Goal: Transaction & Acquisition: Purchase product/service

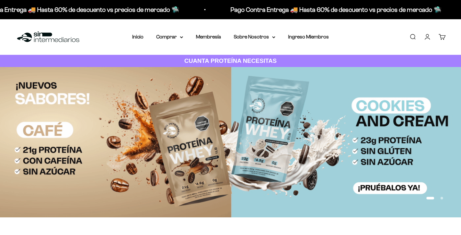
click at [426, 40] on link "Iniciar sesión" at bounding box center [427, 36] width 7 height 7
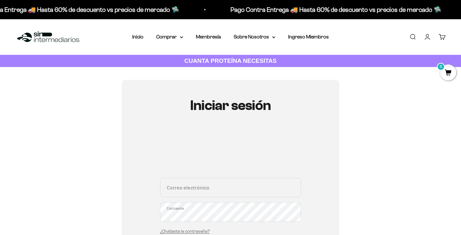
scroll to position [16, 0]
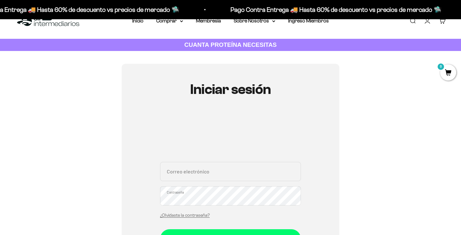
click at [189, 167] on input "Correo electrónico" at bounding box center [230, 171] width 141 height 19
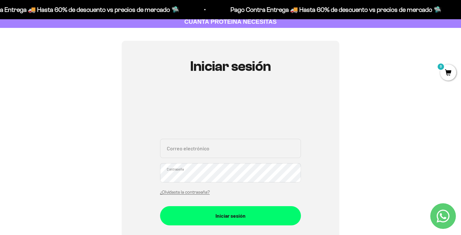
scroll to position [40, 0]
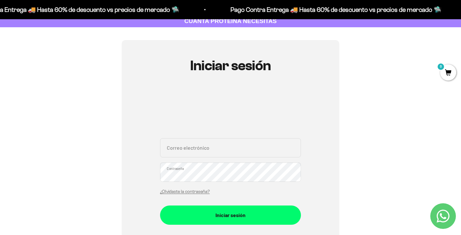
type input "jofunu@outlook.com"
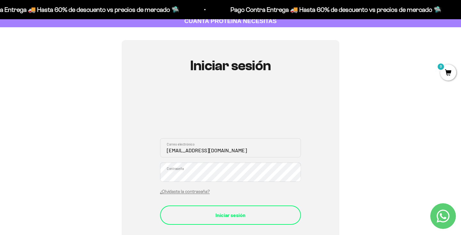
click at [221, 219] on button "Iniciar sesión" at bounding box center [230, 214] width 141 height 19
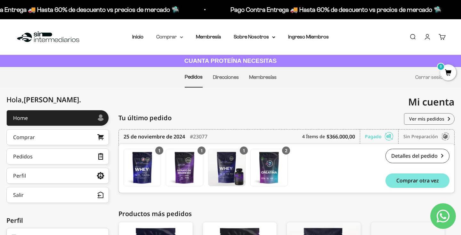
click at [167, 36] on summary "Comprar" at bounding box center [169, 37] width 27 height 8
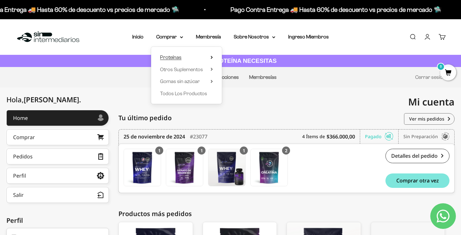
click at [168, 58] on span "Proteínas" at bounding box center [170, 56] width 21 height 5
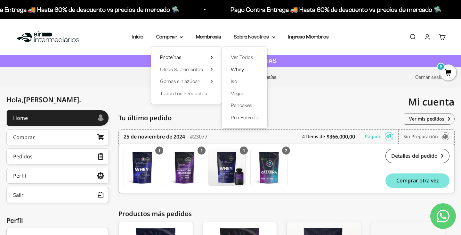
click at [239, 67] on span "Whey" at bounding box center [237, 69] width 13 height 5
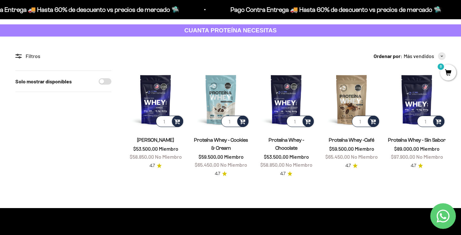
scroll to position [30, 0]
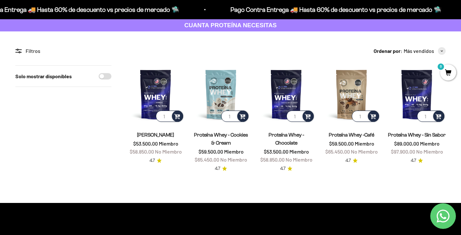
scroll to position [29, 0]
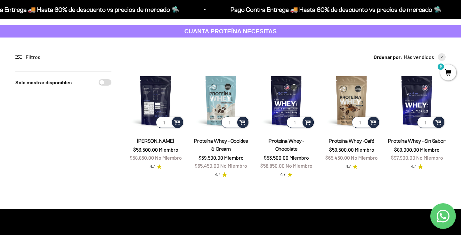
click at [149, 100] on img at bounding box center [156, 100] width 58 height 58
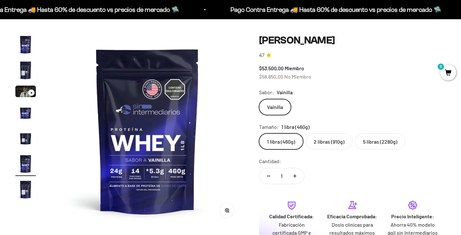
scroll to position [49, 0]
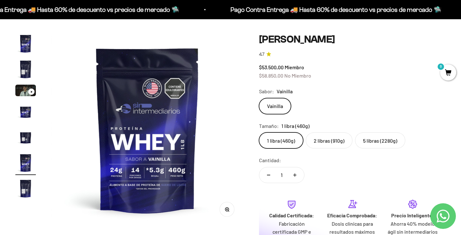
click at [312, 142] on label "2 libras (910g)" at bounding box center [329, 140] width 47 height 16
click at [259, 132] on input "2 libras (910g)" at bounding box center [259, 132] width 0 height 0
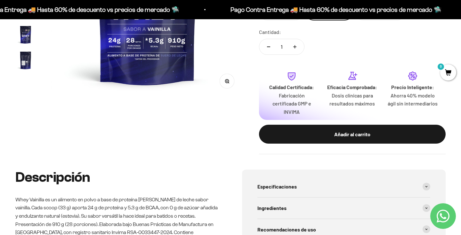
scroll to position [177, 0]
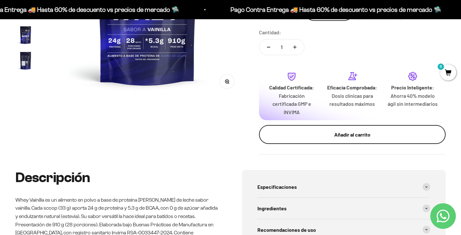
click at [313, 129] on button "Añadir al carrito" at bounding box center [352, 134] width 187 height 19
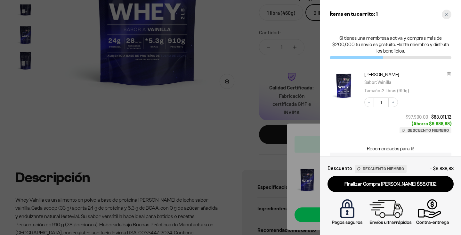
click at [444, 12] on div "Close cart" at bounding box center [447, 15] width 10 height 10
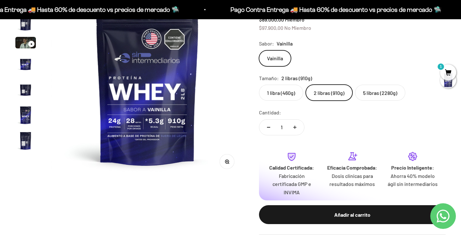
scroll to position [95, 0]
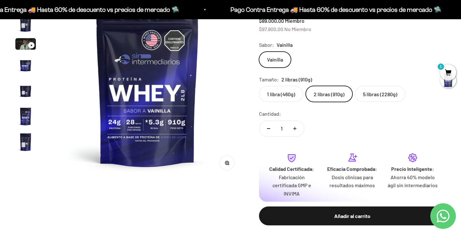
click at [376, 93] on label "5 libras (2280g)" at bounding box center [380, 94] width 50 height 16
click at [259, 86] on input "5 libras (2280g)" at bounding box center [259, 85] width 0 height 0
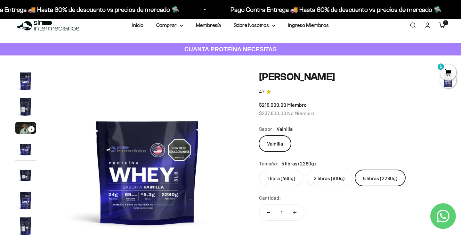
scroll to position [12, 0]
click at [331, 173] on label "2 libras (910g)" at bounding box center [329, 177] width 47 height 16
click at [259, 169] on input "2 libras (910g)" at bounding box center [259, 169] width 0 height 0
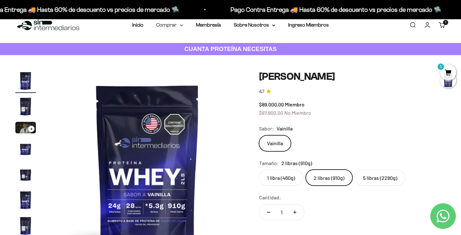
click at [182, 25] on icon at bounding box center [181, 25] width 3 height 1
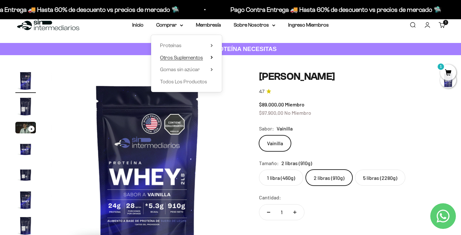
click at [211, 55] on summary "Otros Suplementos" at bounding box center [186, 57] width 53 height 8
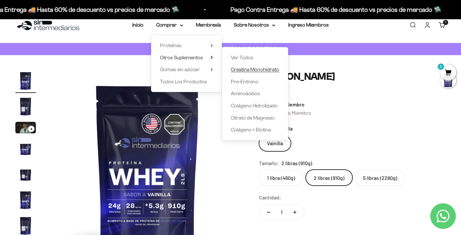
click at [248, 69] on span "Creatina Monohidrato" at bounding box center [255, 69] width 48 height 5
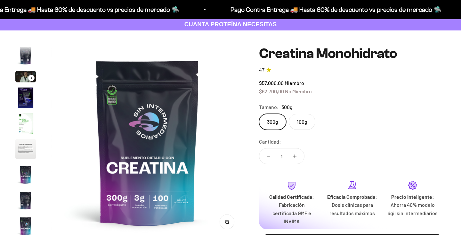
scroll to position [37, 0]
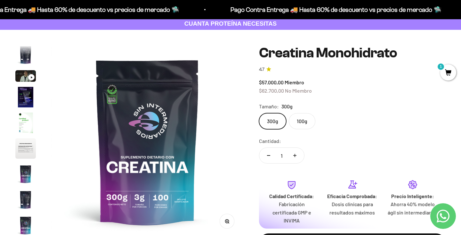
click at [295, 156] on icon "Aumentar cantidad" at bounding box center [294, 155] width 3 height 3
click at [268, 156] on button "Reducir cantidad" at bounding box center [268, 155] width 19 height 15
type input "1"
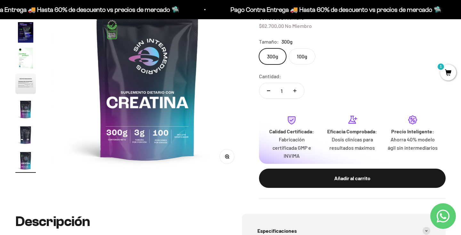
scroll to position [112, 0]
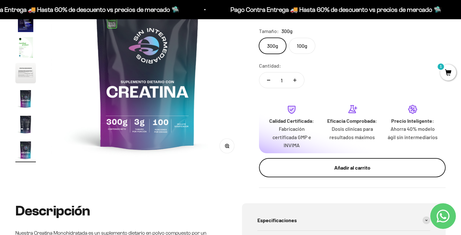
click at [321, 166] on div "Añadir al carrito" at bounding box center [352, 167] width 161 height 8
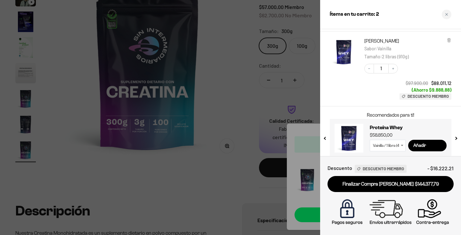
scroll to position [106, 0]
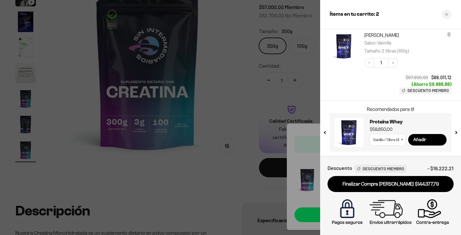
click at [243, 84] on div at bounding box center [230, 117] width 461 height 235
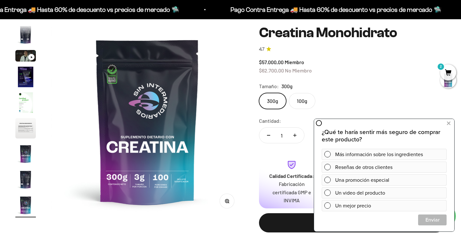
scroll to position [0, 0]
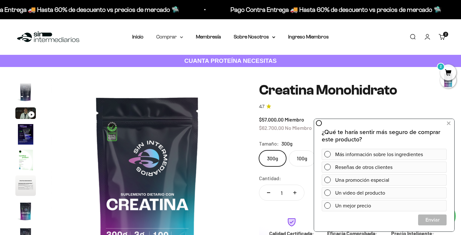
click at [176, 36] on summary "Comprar" at bounding box center [169, 37] width 27 height 8
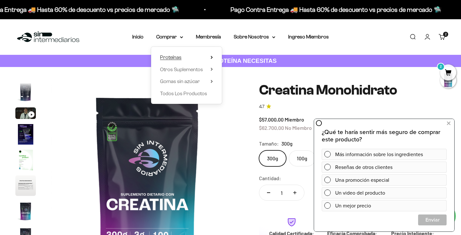
click at [187, 55] on summary "Proteínas" at bounding box center [186, 57] width 53 height 8
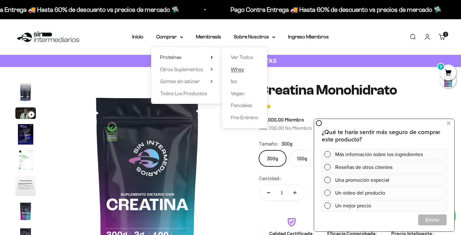
click at [237, 69] on span "Whey" at bounding box center [237, 69] width 13 height 5
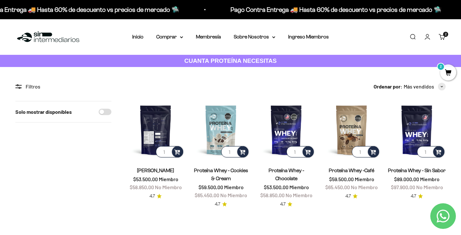
click at [159, 126] on img at bounding box center [156, 130] width 58 height 58
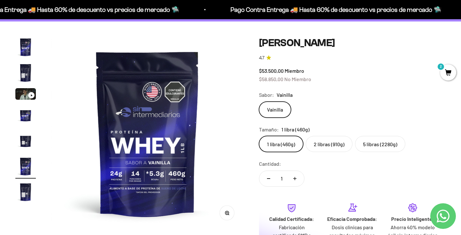
scroll to position [48, 0]
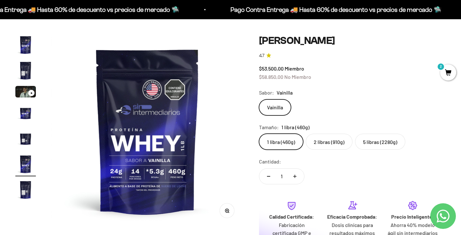
click at [313, 138] on label "2 libras (910g)" at bounding box center [329, 142] width 47 height 16
click at [259, 134] on input "2 libras (910g)" at bounding box center [259, 133] width 0 height 0
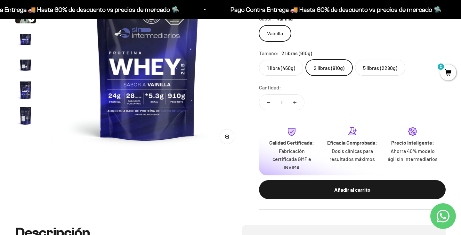
scroll to position [121, 0]
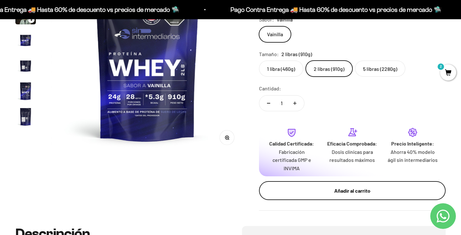
click at [322, 195] on button "Añadir al carrito" at bounding box center [352, 190] width 187 height 19
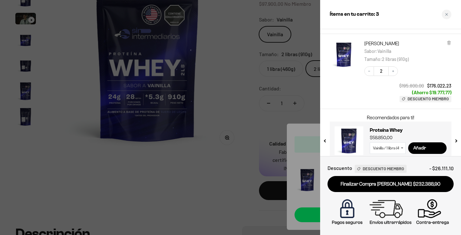
scroll to position [81, 0]
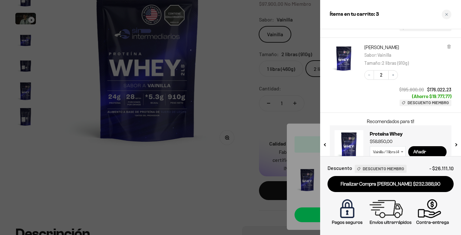
click at [239, 111] on div at bounding box center [230, 117] width 461 height 235
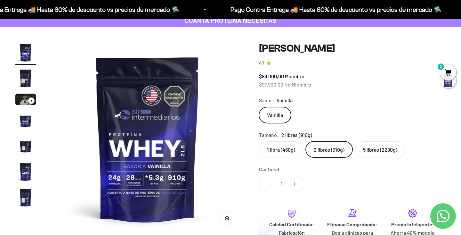
scroll to position [0, 0]
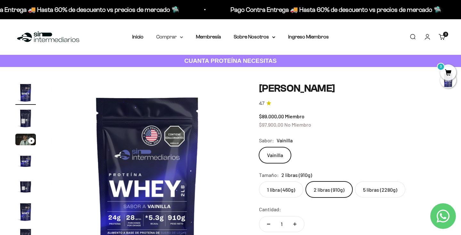
click at [179, 37] on summary "Comprar" at bounding box center [169, 37] width 27 height 8
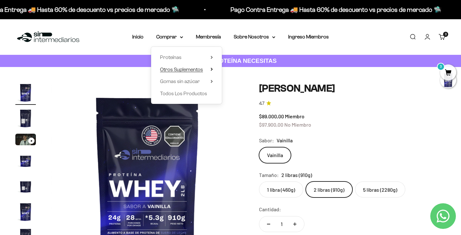
click at [208, 70] on summary "Otros Suplementos" at bounding box center [186, 69] width 53 height 8
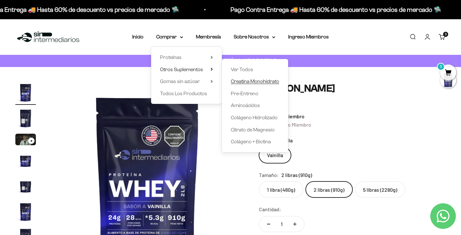
click at [254, 85] on span "Creatina Monohidrato" at bounding box center [255, 81] width 48 height 8
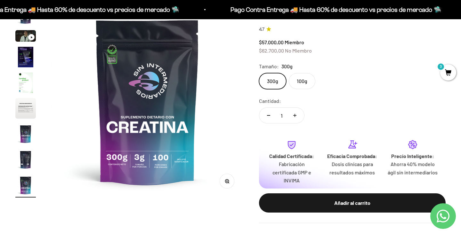
scroll to position [68, 0]
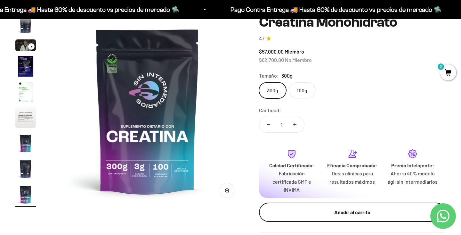
click at [313, 209] on div "Añadir al carrito" at bounding box center [352, 212] width 161 height 8
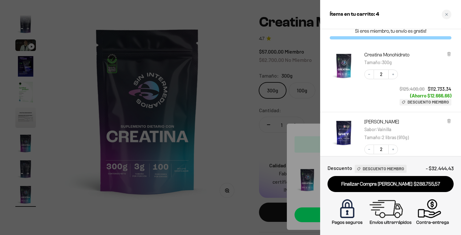
scroll to position [7, 0]
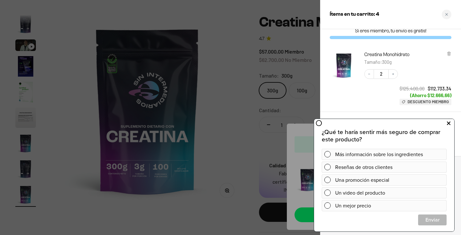
click at [447, 121] on button at bounding box center [449, 123] width 12 height 10
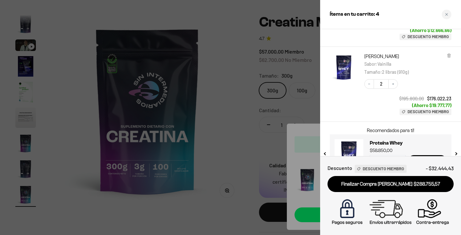
scroll to position [73, 0]
click at [370, 84] on icon "Decrease quantity" at bounding box center [369, 84] width 4 height 4
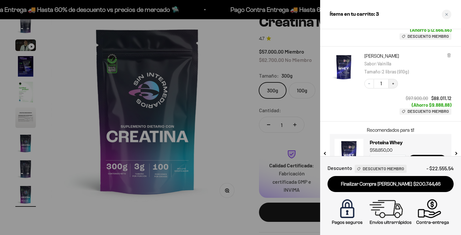
click at [394, 85] on button "Increase quantity" at bounding box center [393, 84] width 10 height 10
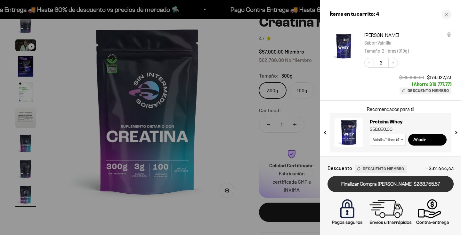
click at [389, 184] on link "Finalizar Compra [PERSON_NAME] $288.755,57" at bounding box center [391, 184] width 126 height 16
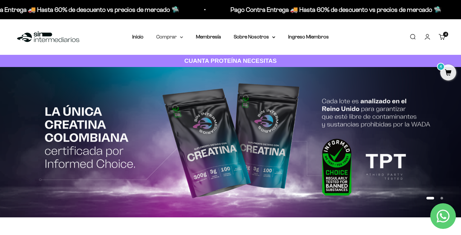
click at [170, 37] on summary "Comprar" at bounding box center [169, 37] width 27 height 8
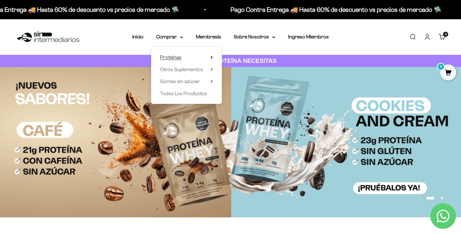
click at [175, 58] on span "Proteínas" at bounding box center [170, 56] width 21 height 5
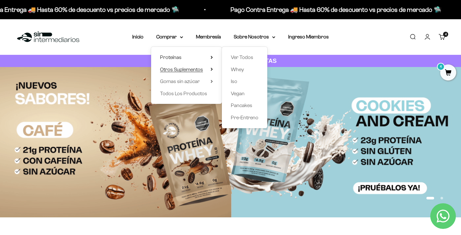
click at [203, 68] on summary "Otros Suplementos" at bounding box center [186, 69] width 53 height 8
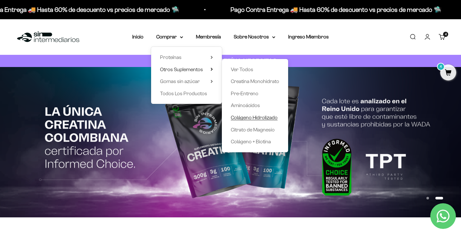
click at [260, 118] on span "Colágeno Hidrolizado" at bounding box center [254, 117] width 47 height 5
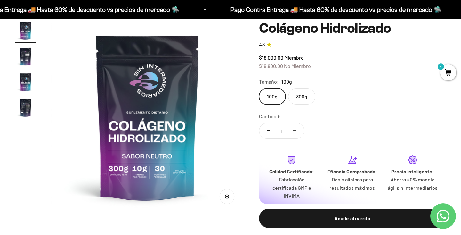
scroll to position [51, 0]
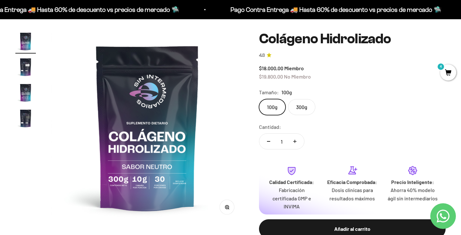
click at [26, 69] on img "Ir al artículo 2" at bounding box center [25, 67] width 20 height 20
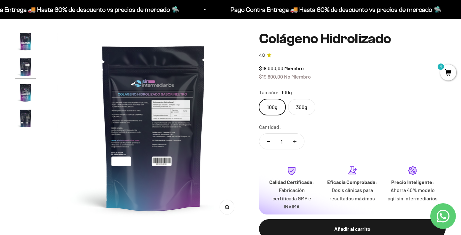
scroll to position [0, 200]
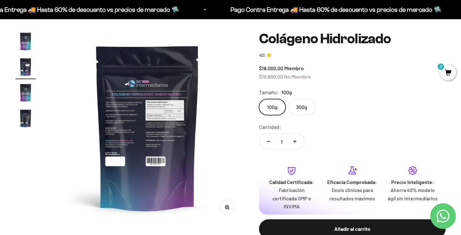
click at [27, 97] on img "Ir al artículo 3" at bounding box center [25, 92] width 20 height 20
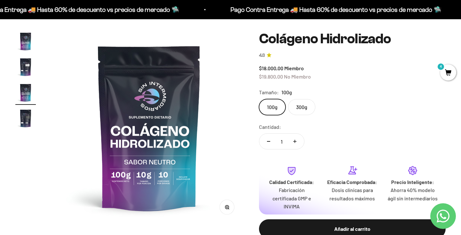
scroll to position [0, 400]
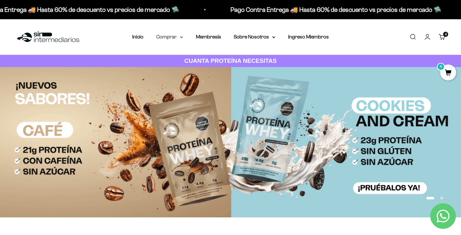
click at [170, 37] on summary "Comprar" at bounding box center [169, 37] width 27 height 8
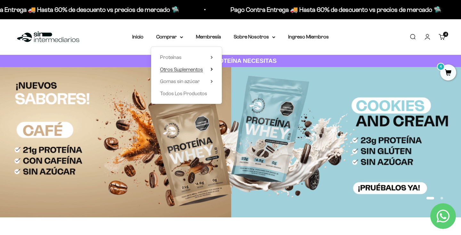
click at [194, 70] on span "Otros Suplementos" at bounding box center [181, 69] width 43 height 5
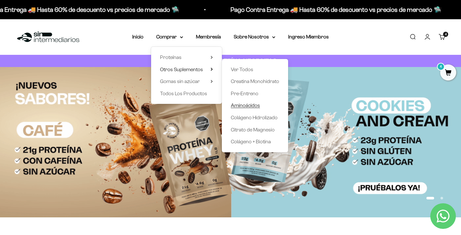
click at [250, 105] on span "Aminoácidos" at bounding box center [245, 104] width 29 height 5
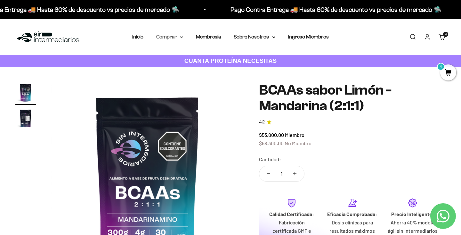
click at [180, 37] on icon at bounding box center [181, 37] width 3 height 2
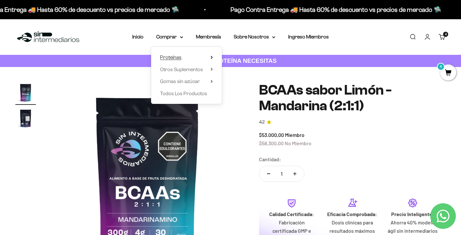
click at [212, 58] on icon at bounding box center [211, 57] width 1 height 3
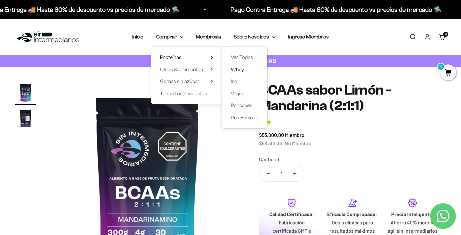
click at [239, 69] on span "Whey" at bounding box center [237, 69] width 13 height 5
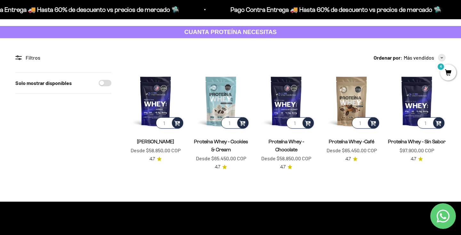
scroll to position [36, 0]
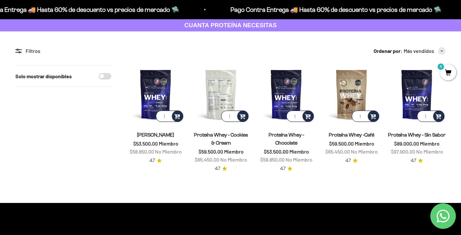
click at [226, 90] on img at bounding box center [221, 94] width 58 height 58
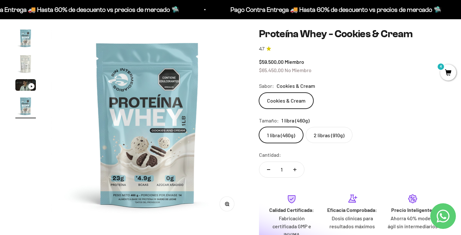
scroll to position [55, 0]
click at [24, 88] on img "Ir al artículo 3" at bounding box center [25, 85] width 20 height 12
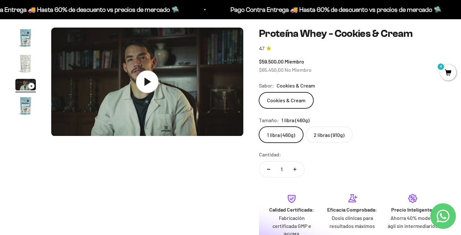
scroll to position [0, 400]
click at [151, 86] on icon at bounding box center [147, 81] width 22 height 22
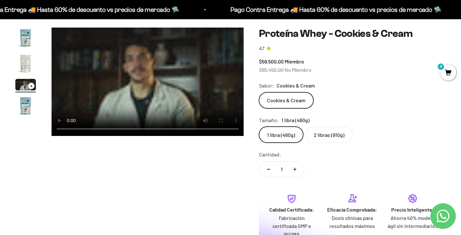
click at [170, 67] on video "Proteína Whey - Cookies & Cream" at bounding box center [148, 82] width 192 height 108
click at [26, 37] on img "Ir al artículo 1" at bounding box center [25, 38] width 20 height 20
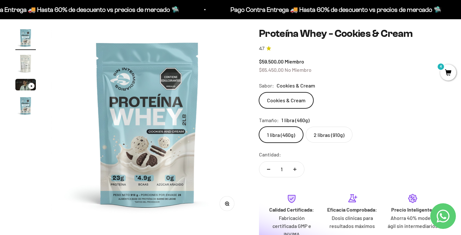
scroll to position [0, 0]
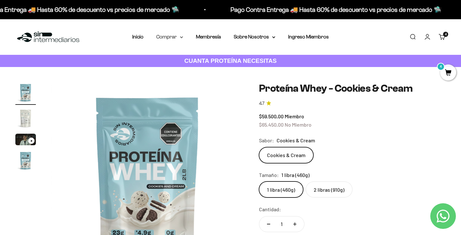
click at [183, 37] on icon at bounding box center [181, 37] width 3 height 1
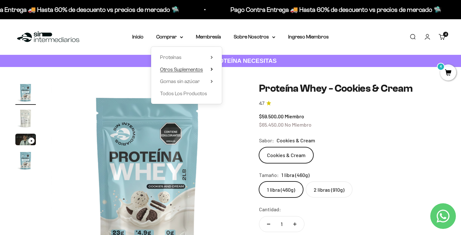
click at [204, 70] on summary "Otros Suplementos" at bounding box center [186, 69] width 53 height 8
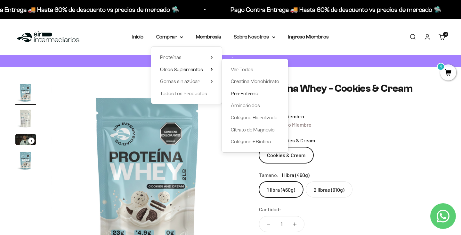
click at [246, 92] on span "Pre-Entreno" at bounding box center [245, 93] width 28 height 5
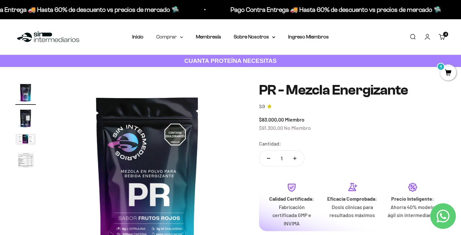
click at [181, 36] on icon at bounding box center [181, 37] width 3 height 2
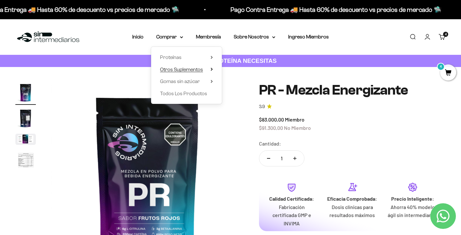
click at [200, 68] on span "Otros Suplementos" at bounding box center [181, 69] width 43 height 5
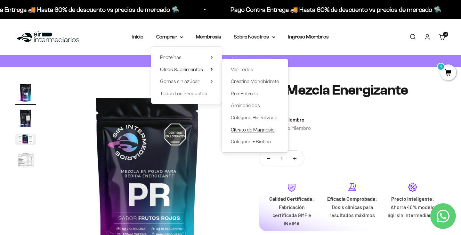
click at [255, 129] on span "Citrato de Magnesio" at bounding box center [253, 129] width 44 height 5
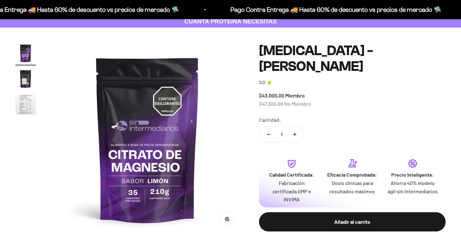
scroll to position [47, 0]
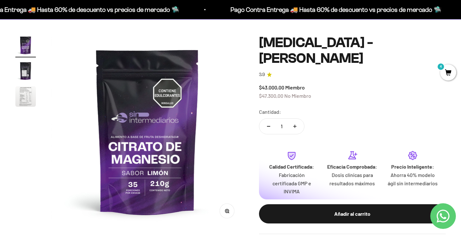
click at [20, 99] on img "Ir al artículo 3" at bounding box center [25, 96] width 20 height 20
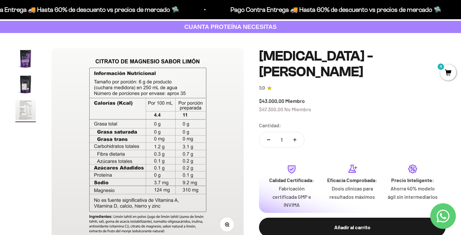
scroll to position [0, 0]
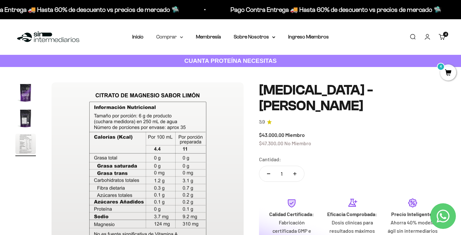
click at [174, 38] on summary "Comprar" at bounding box center [169, 37] width 27 height 8
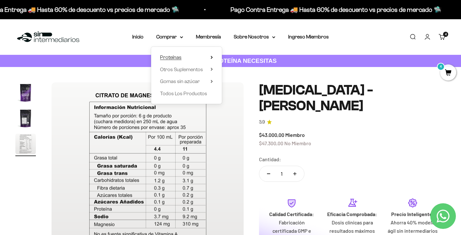
click at [180, 59] on span "Proteínas" at bounding box center [170, 56] width 21 height 5
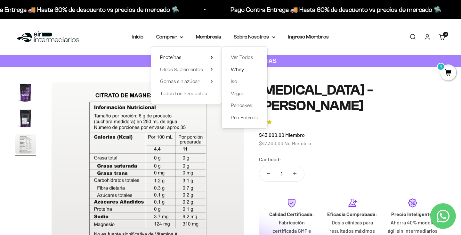
click at [235, 69] on span "Whey" at bounding box center [237, 69] width 13 height 5
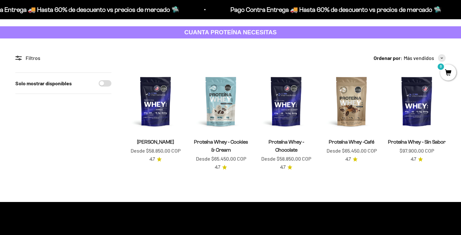
scroll to position [30, 0]
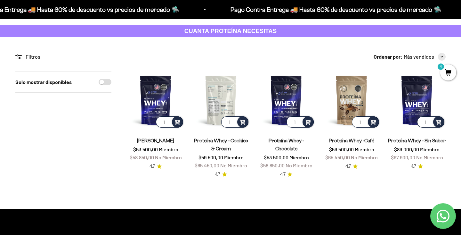
click at [223, 97] on img at bounding box center [221, 100] width 58 height 58
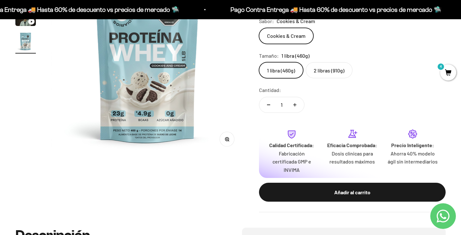
scroll to position [118, 0]
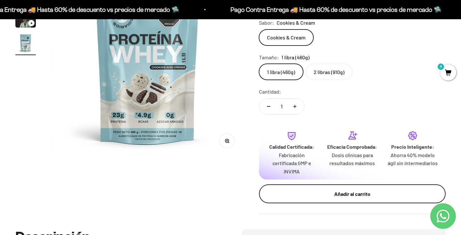
click at [299, 189] on button "Añadir al carrito" at bounding box center [352, 193] width 187 height 19
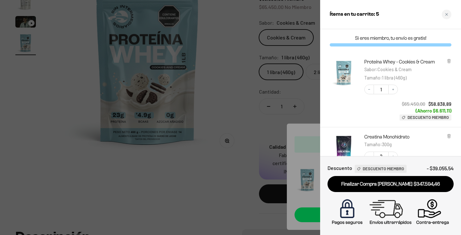
click at [237, 112] on div at bounding box center [230, 117] width 461 height 235
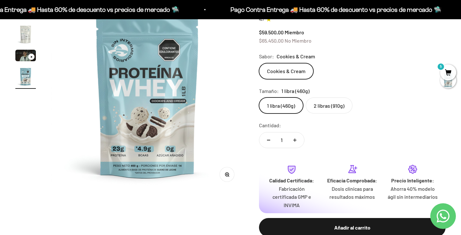
scroll to position [0, 0]
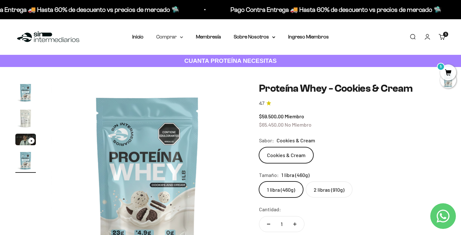
click at [181, 37] on icon at bounding box center [181, 37] width 3 height 1
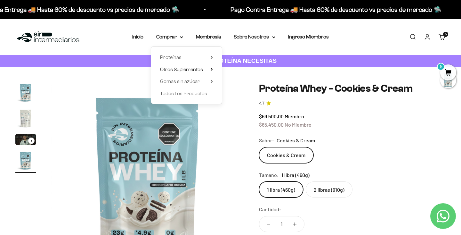
click at [195, 69] on span "Otros Suplementos" at bounding box center [181, 69] width 43 height 5
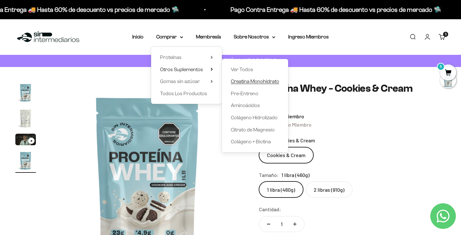
click at [250, 82] on span "Creatina Monohidrato" at bounding box center [255, 80] width 48 height 5
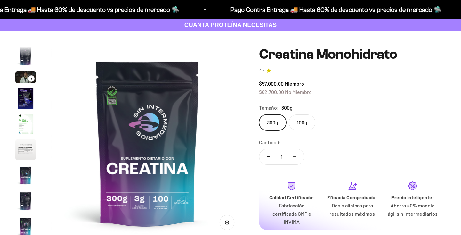
scroll to position [37, 0]
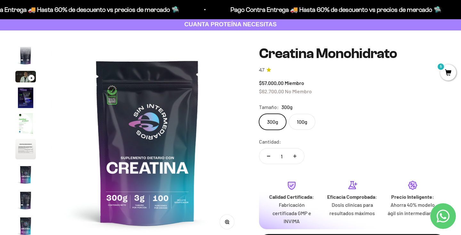
click at [305, 124] on label "100g" at bounding box center [302, 122] width 27 height 16
click at [259, 114] on input "100g" at bounding box center [259, 113] width 0 height 0
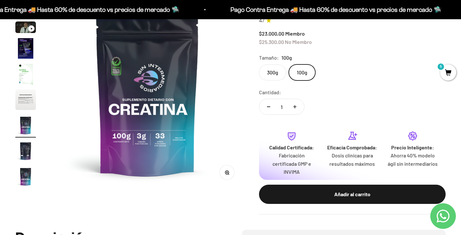
scroll to position [90, 0]
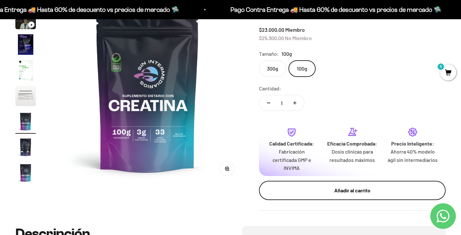
click at [320, 187] on div "Añadir al carrito" at bounding box center [352, 190] width 161 height 8
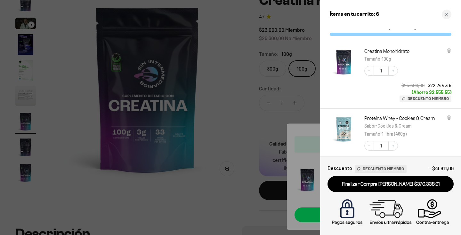
scroll to position [12, 0]
click at [223, 114] on div at bounding box center [230, 117] width 461 height 235
